Goal: Transaction & Acquisition: Purchase product/service

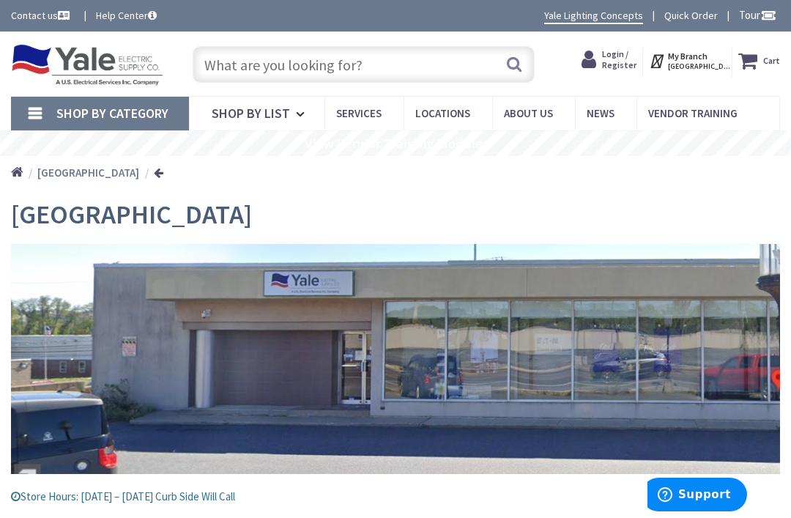
click at [229, 60] on input "text" at bounding box center [364, 64] width 343 height 37
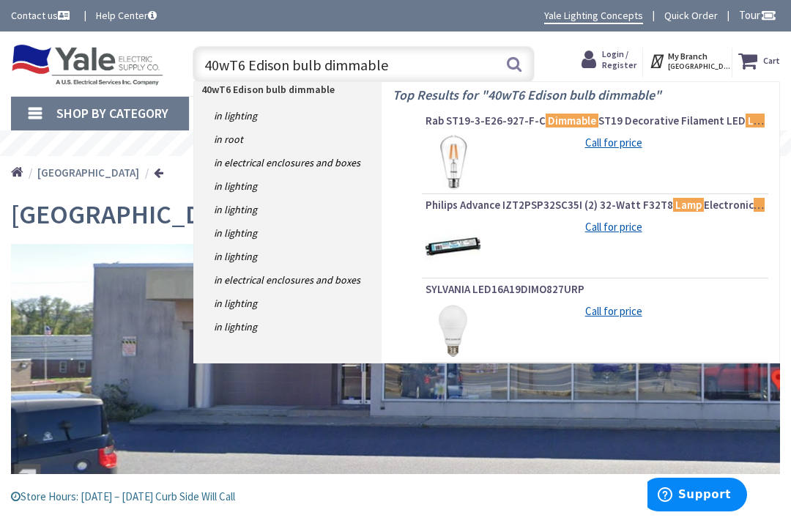
click at [249, 64] on input "40wT6 Edison bulb dimmable" at bounding box center [364, 64] width 343 height 37
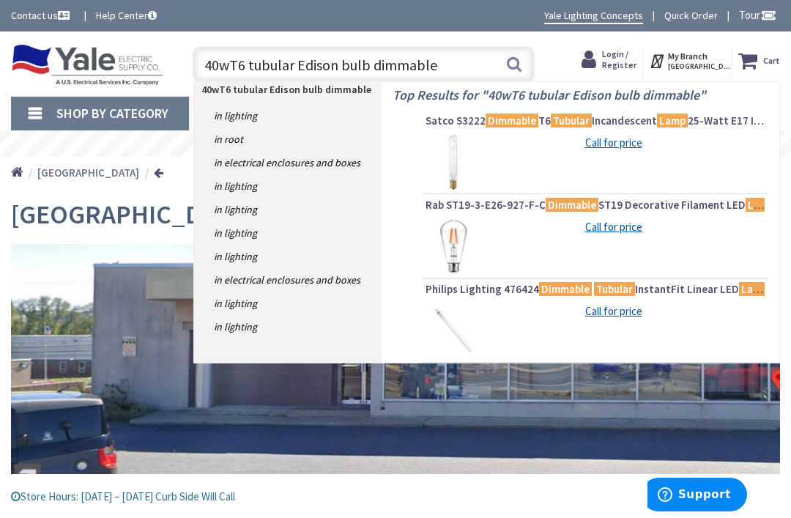
type input "40wT6 tubular Edison bulb dimmable"
click at [523, 145] on div "Call for price" at bounding box center [613, 142] width 244 height 15
click at [735, 117] on span "Satco S3222 Dimmable T6 Tubular Incandescent Lamp 25-Watt E17 Intermediate Base…" at bounding box center [594, 120] width 339 height 15
click at [551, 176] on div "Call for price" at bounding box center [594, 162] width 339 height 55
click at [536, 146] on div "Call for price" at bounding box center [613, 142] width 244 height 15
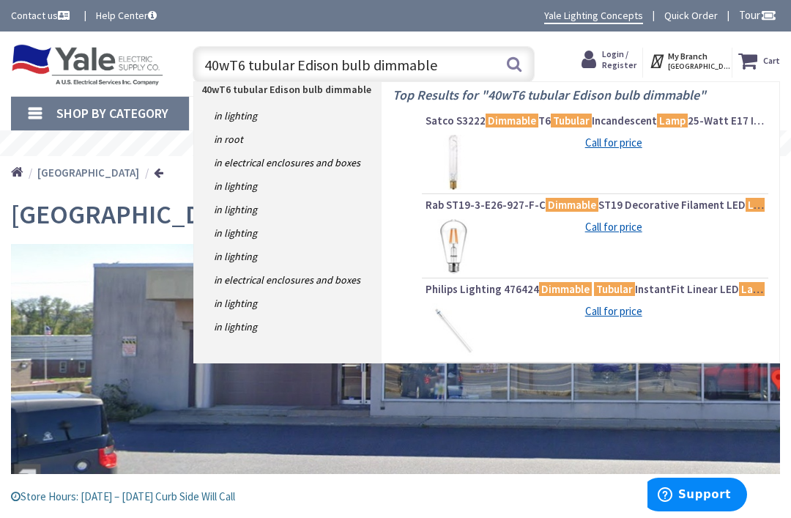
click at [522, 117] on mark "Dimmable" at bounding box center [511, 120] width 53 height 18
click at [528, 166] on div "Call for price" at bounding box center [594, 162] width 339 height 55
